Goal: Task Accomplishment & Management: Use online tool/utility

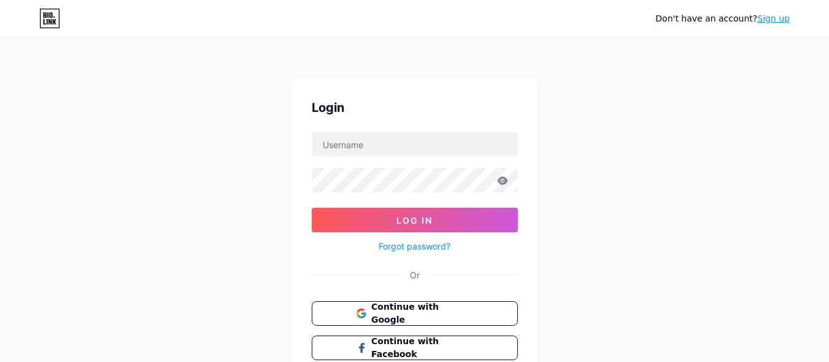
click at [406, 299] on div "Login Log In Forgot password? Or Continue with Google Continue with Facebook Co…" at bounding box center [415, 246] width 246 height 335
click at [402, 313] on span "Continue with Google" at bounding box center [422, 313] width 103 height 26
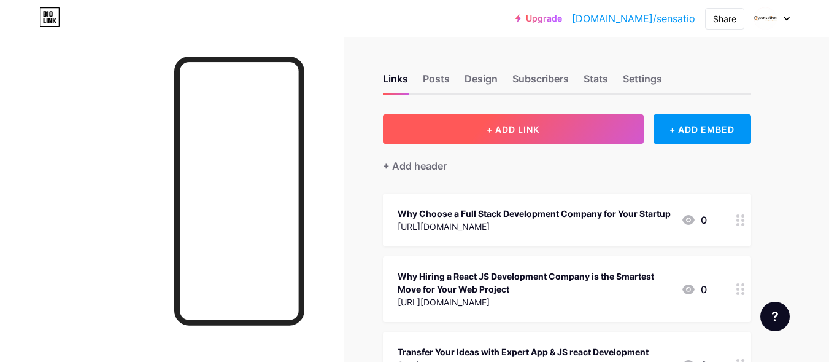
click at [596, 125] on button "+ ADD LINK" at bounding box center [513, 128] width 261 height 29
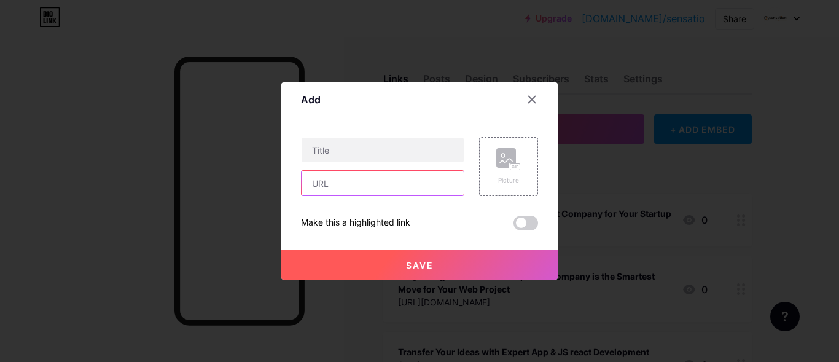
click at [347, 178] on input "text" at bounding box center [382, 183] width 162 height 25
paste input "[URL][DOMAIN_NAME]"
type input "[URL][DOMAIN_NAME]"
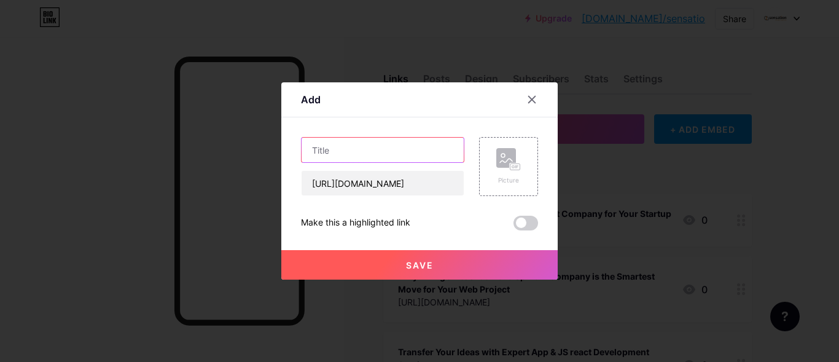
click at [352, 154] on input "text" at bounding box center [382, 150] width 162 height 25
paste input "Hire MEAN Stack Developers to Power Your Next Digital Project"
type input "Hire MEAN Stack Developers to Power Your Next Digital Project"
click at [419, 270] on span "Save" at bounding box center [420, 265] width 28 height 10
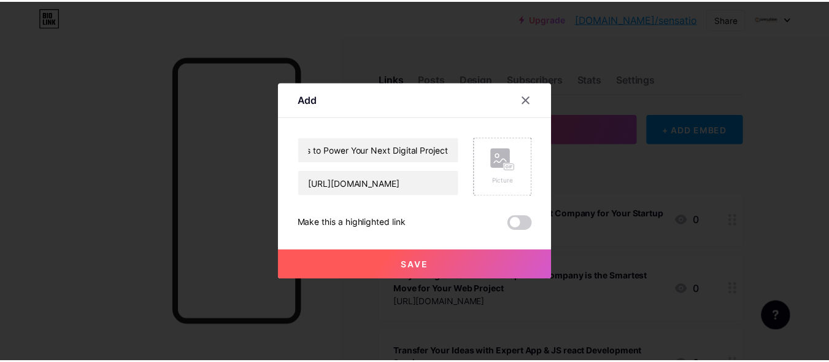
scroll to position [0, 0]
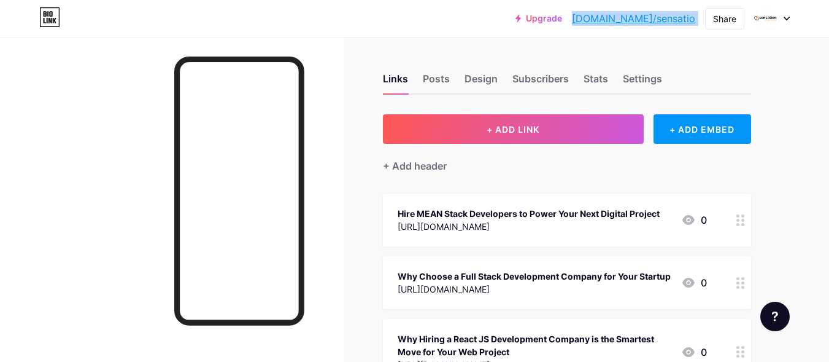
drag, startPoint x: 617, startPoint y: 18, endPoint x: 701, endPoint y: 16, distance: 84.1
click at [701, 16] on div "Upgrade [DOMAIN_NAME]/[PERSON_NAME]... [DOMAIN_NAME]/sensatio Share Switch acco…" at bounding box center [653, 18] width 274 height 22
copy div "[DOMAIN_NAME]/sensatio Share Switch accounts Sensation Software Solutions [DOMA…"
